Goal: Find specific page/section: Find specific page/section

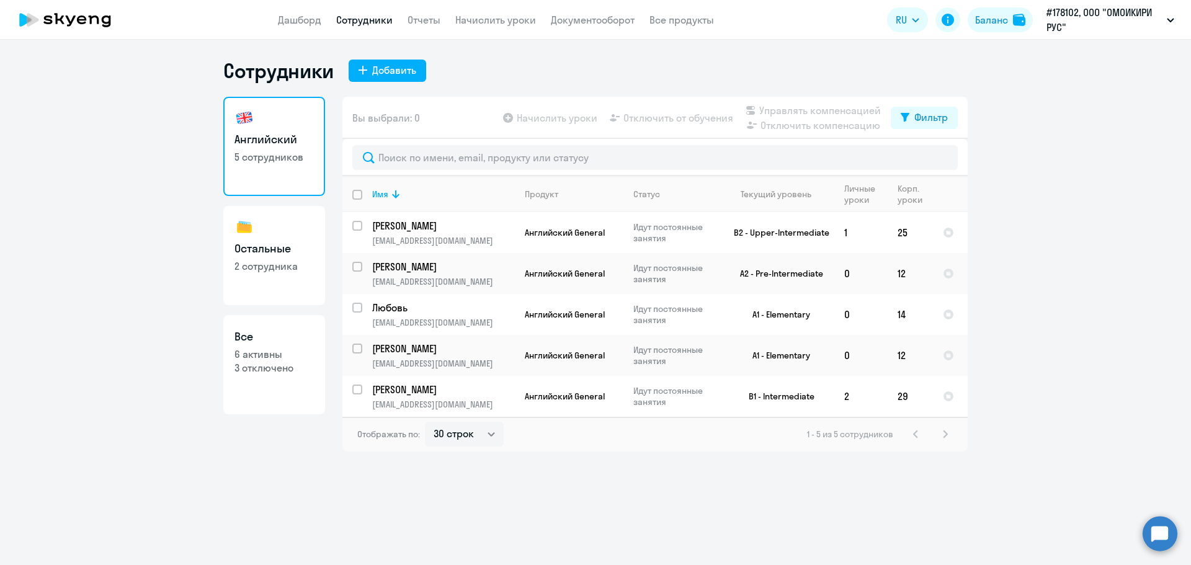
select select "30"
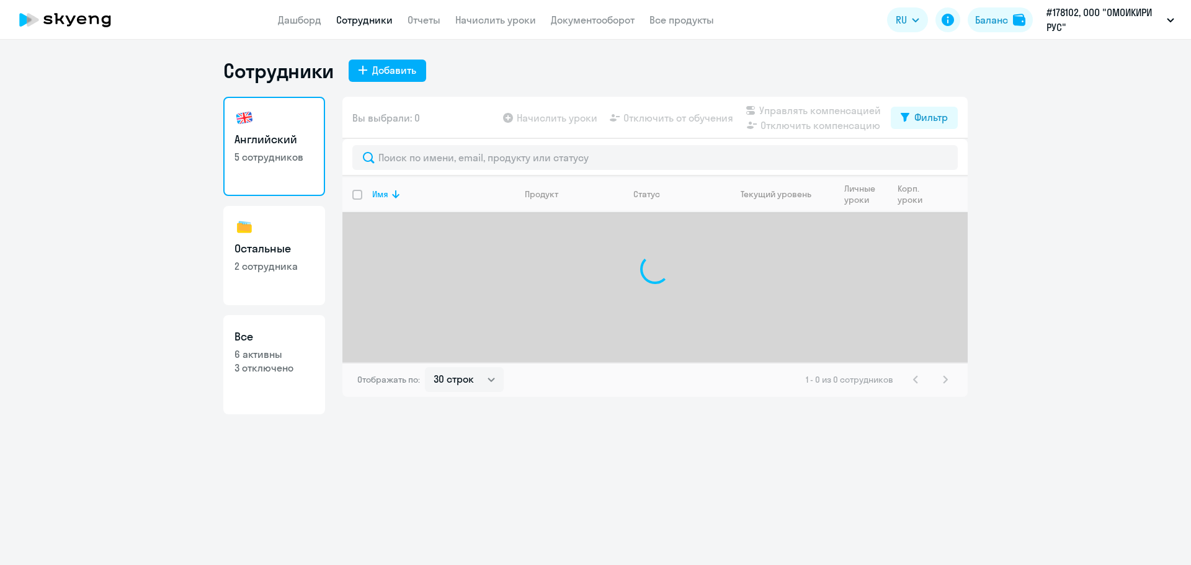
select select "30"
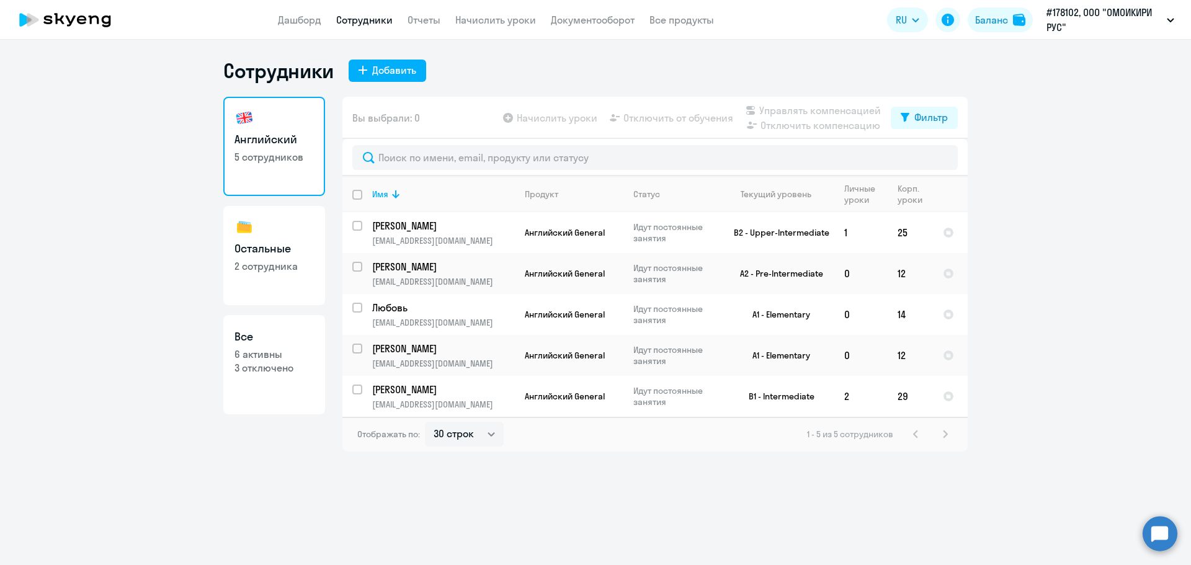
click at [248, 266] on p "2 сотрудника" at bounding box center [273, 266] width 79 height 14
select select "30"
